Goal: Book appointment/travel/reservation

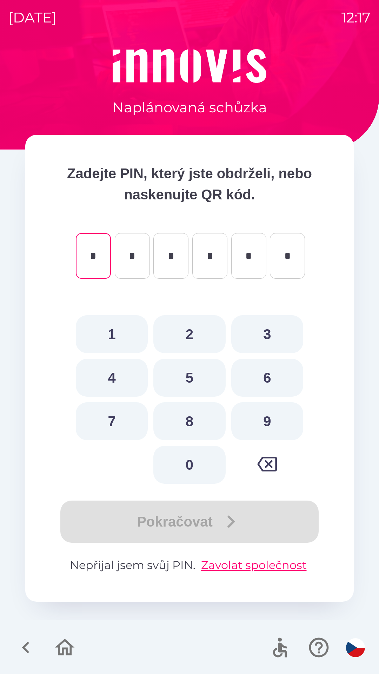
click at [58, 639] on icon "button" at bounding box center [65, 648] width 24 height 24
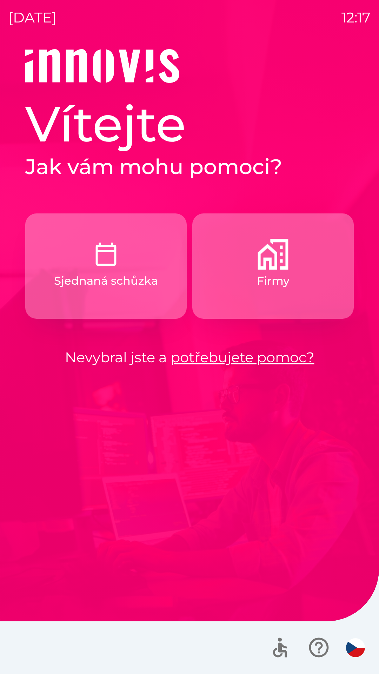
click at [278, 273] on p "Firmy" at bounding box center [273, 280] width 33 height 17
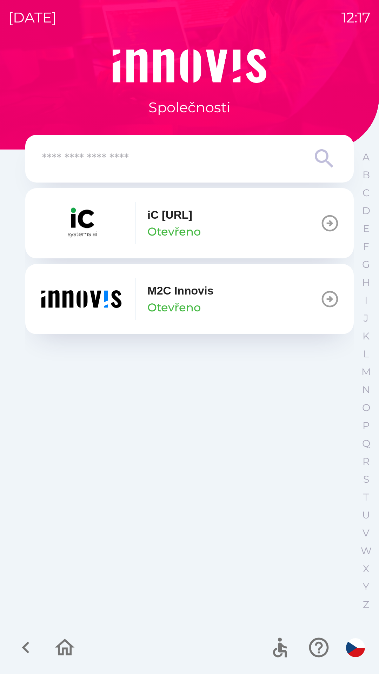
click at [213, 301] on div "M2C Innovis Otevřeno" at bounding box center [180, 299] width 66 height 34
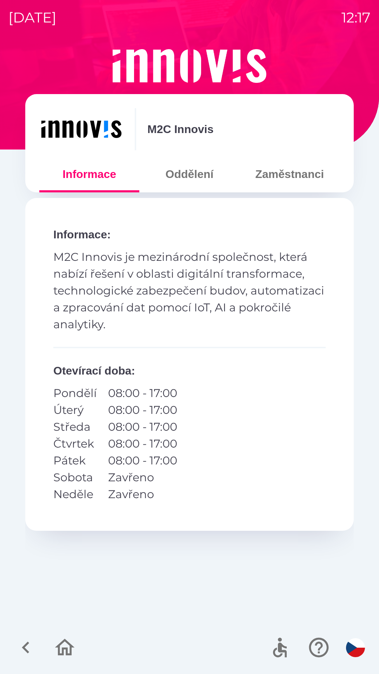
click at [176, 173] on button "Oddělení" at bounding box center [189, 173] width 100 height 25
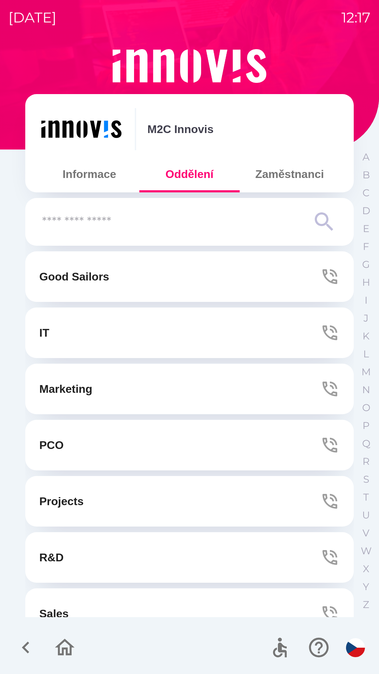
click at [178, 328] on button "IT" at bounding box center [189, 333] width 329 height 51
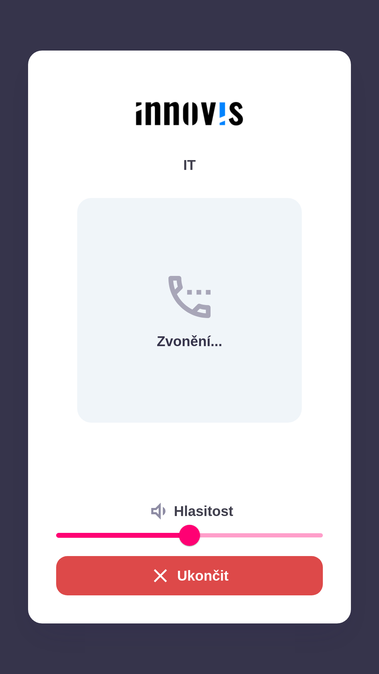
click at [170, 575] on button "Ukončit" at bounding box center [189, 575] width 267 height 39
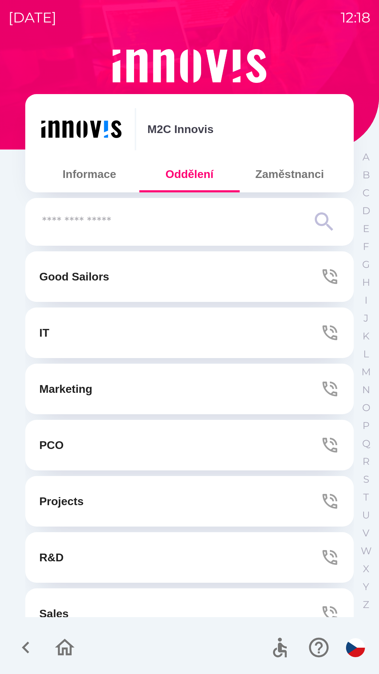
click at [208, 329] on button "IT" at bounding box center [189, 333] width 329 height 51
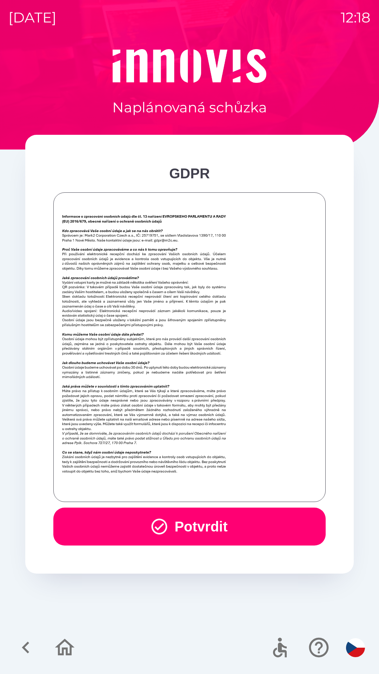
click at [141, 522] on button "Potvrdit" at bounding box center [189, 527] width 272 height 38
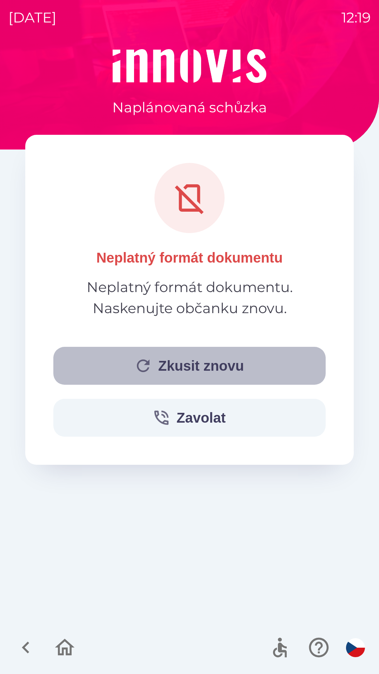
click at [186, 365] on button "Zkusit znovu" at bounding box center [189, 366] width 272 height 38
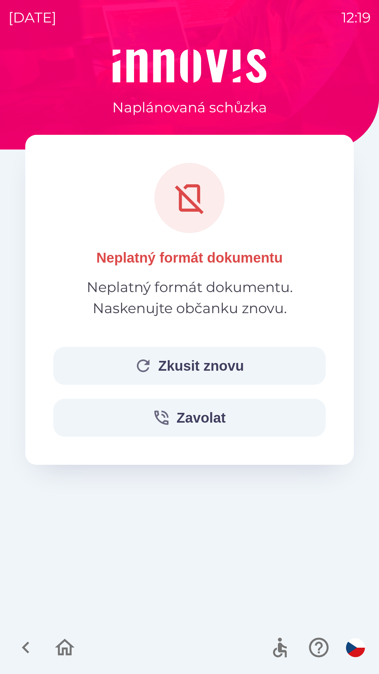
click at [208, 364] on button "Zkusit znovu" at bounding box center [189, 366] width 272 height 38
